Goal: Task Accomplishment & Management: Manage account settings

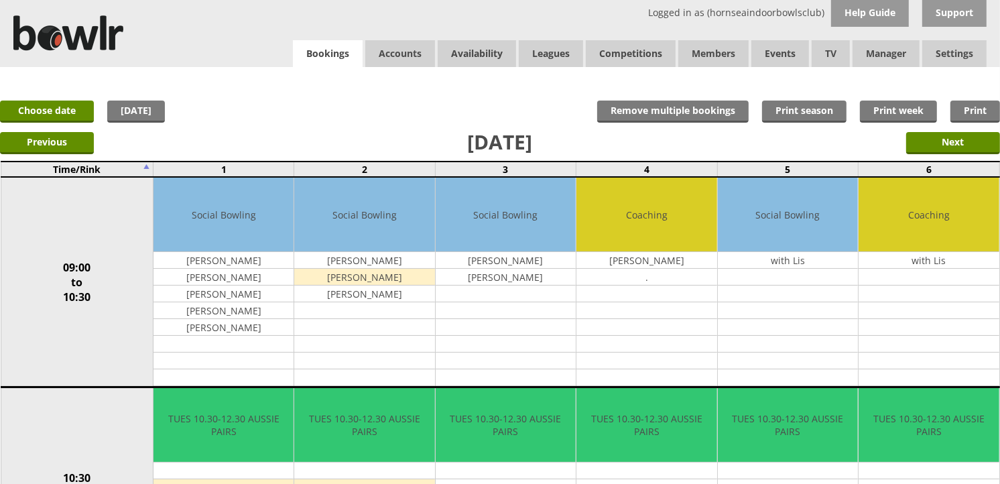
click at [333, 54] on link "Bookings" at bounding box center [328, 53] width 70 height 27
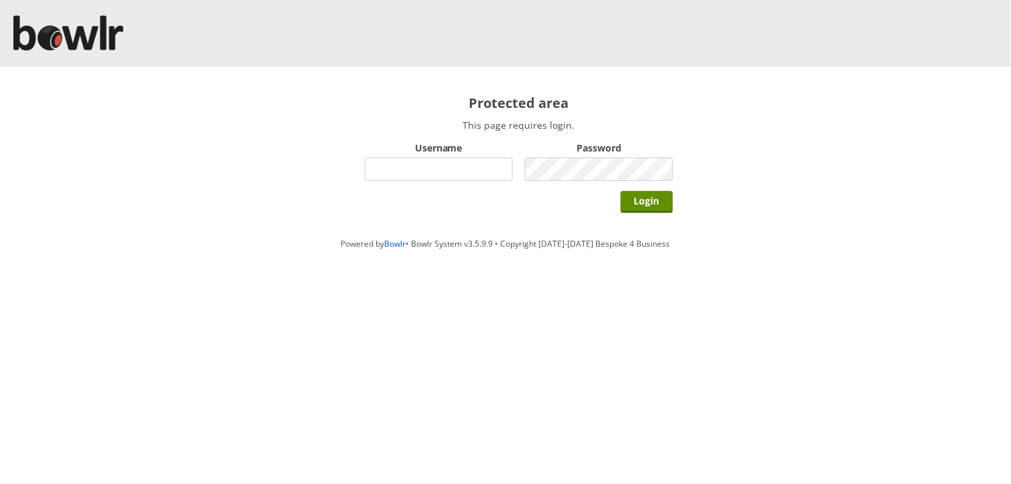
click at [409, 160] on input "Username" at bounding box center [439, 169] width 148 height 23
type input "hornseaindoorbowlsclub"
click at [621, 191] on input "Login" at bounding box center [647, 202] width 52 height 22
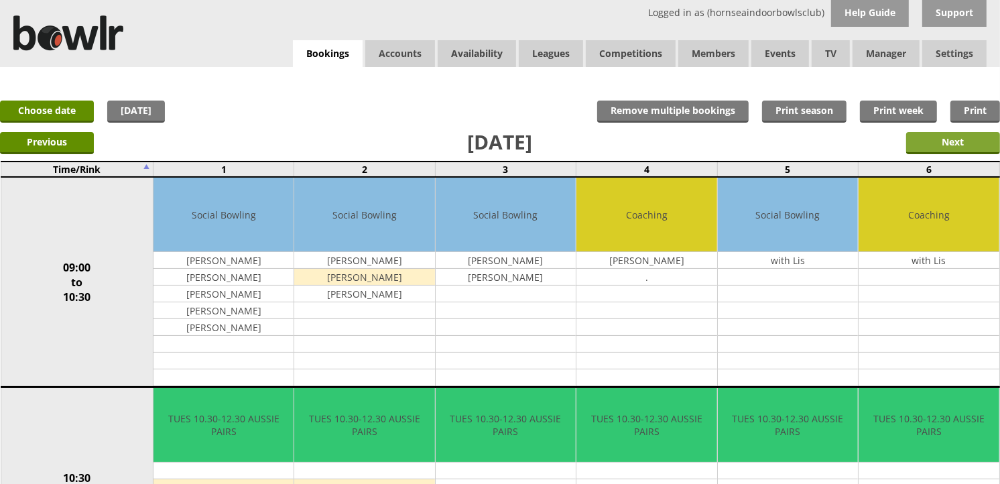
click at [924, 133] on input "Next" at bounding box center [953, 143] width 94 height 22
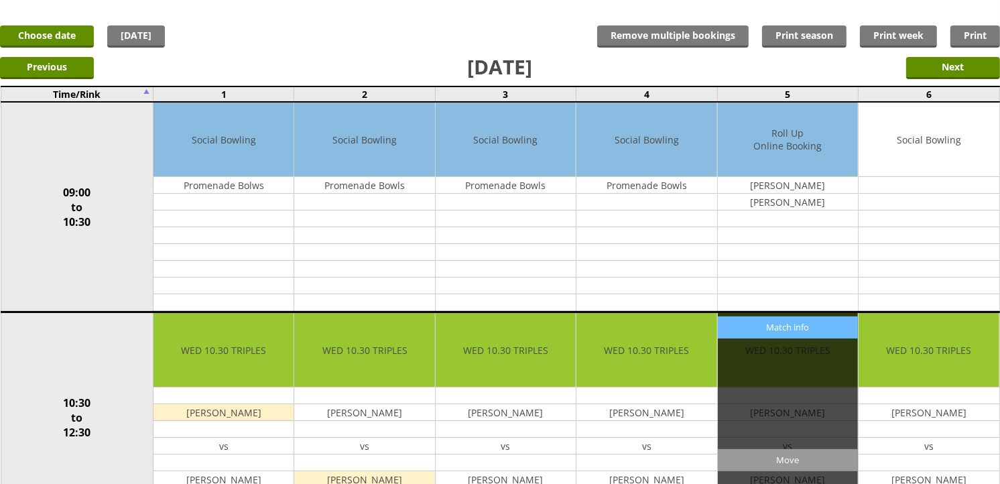
scroll to position [74, 0]
